Goal: Task Accomplishment & Management: Manage account settings

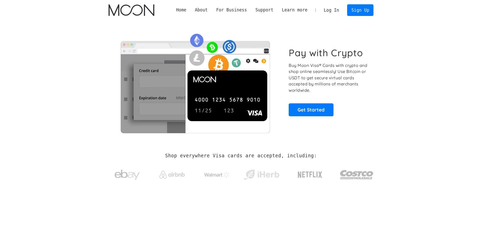
click at [336, 11] on link "Log In" at bounding box center [332, 10] width 24 height 11
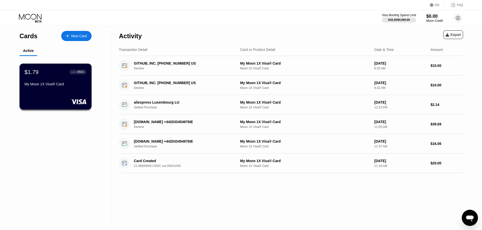
click at [60, 90] on div "$1.79 ● ● ● ● 8501 My Moon 1X Visa® Card" at bounding box center [55, 87] width 72 height 46
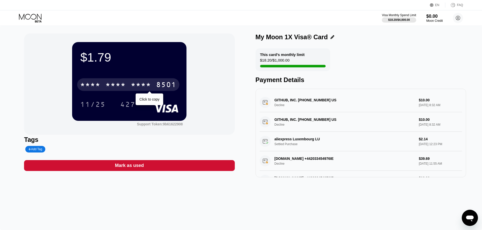
click at [147, 87] on div "* * * *" at bounding box center [141, 85] width 20 height 8
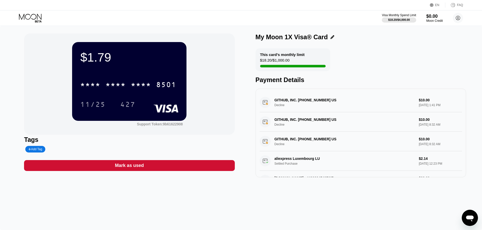
click at [33, 17] on icon at bounding box center [31, 18] width 24 height 9
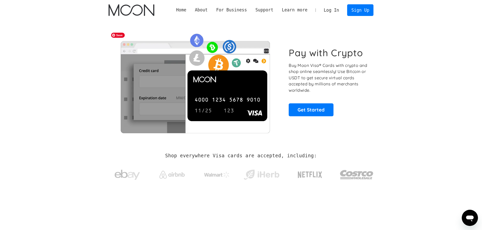
click at [334, 9] on link "Log In" at bounding box center [332, 10] width 24 height 11
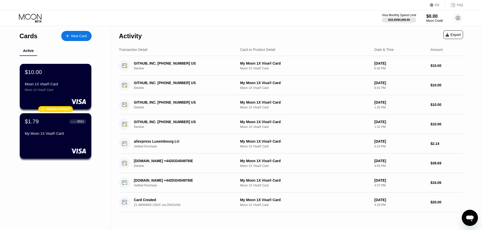
click at [210, 50] on div "Transaction Detail" at bounding box center [177, 50] width 117 height 4
click at [369, 38] on div "Activity Export" at bounding box center [291, 35] width 344 height 18
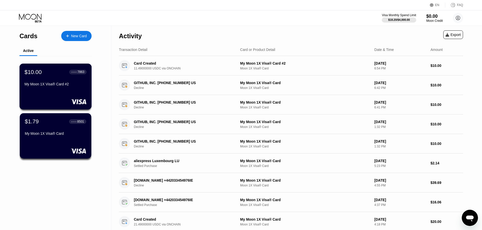
click at [65, 102] on div at bounding box center [56, 101] width 62 height 5
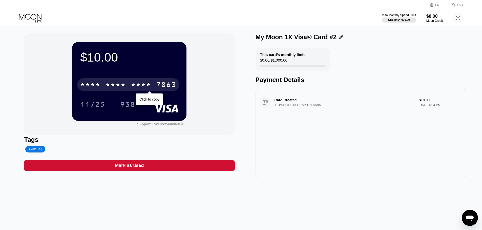
click at [130, 85] on div "* * * * * * * * * * * * 7863" at bounding box center [128, 84] width 102 height 13
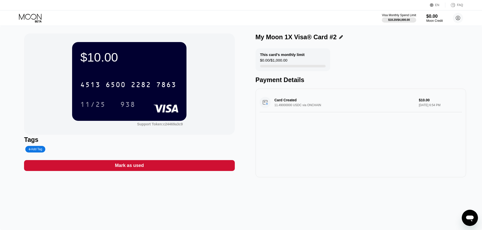
click at [267, 177] on div "$10.00 4513 6500 2282 7863 11/25 938 Support Token: c24469a3c9 Tags Add Tag Mar…" at bounding box center [241, 128] width 482 height 204
click at [148, 87] on div "2282" at bounding box center [141, 85] width 20 height 8
